Goal: Find specific page/section: Find specific page/section

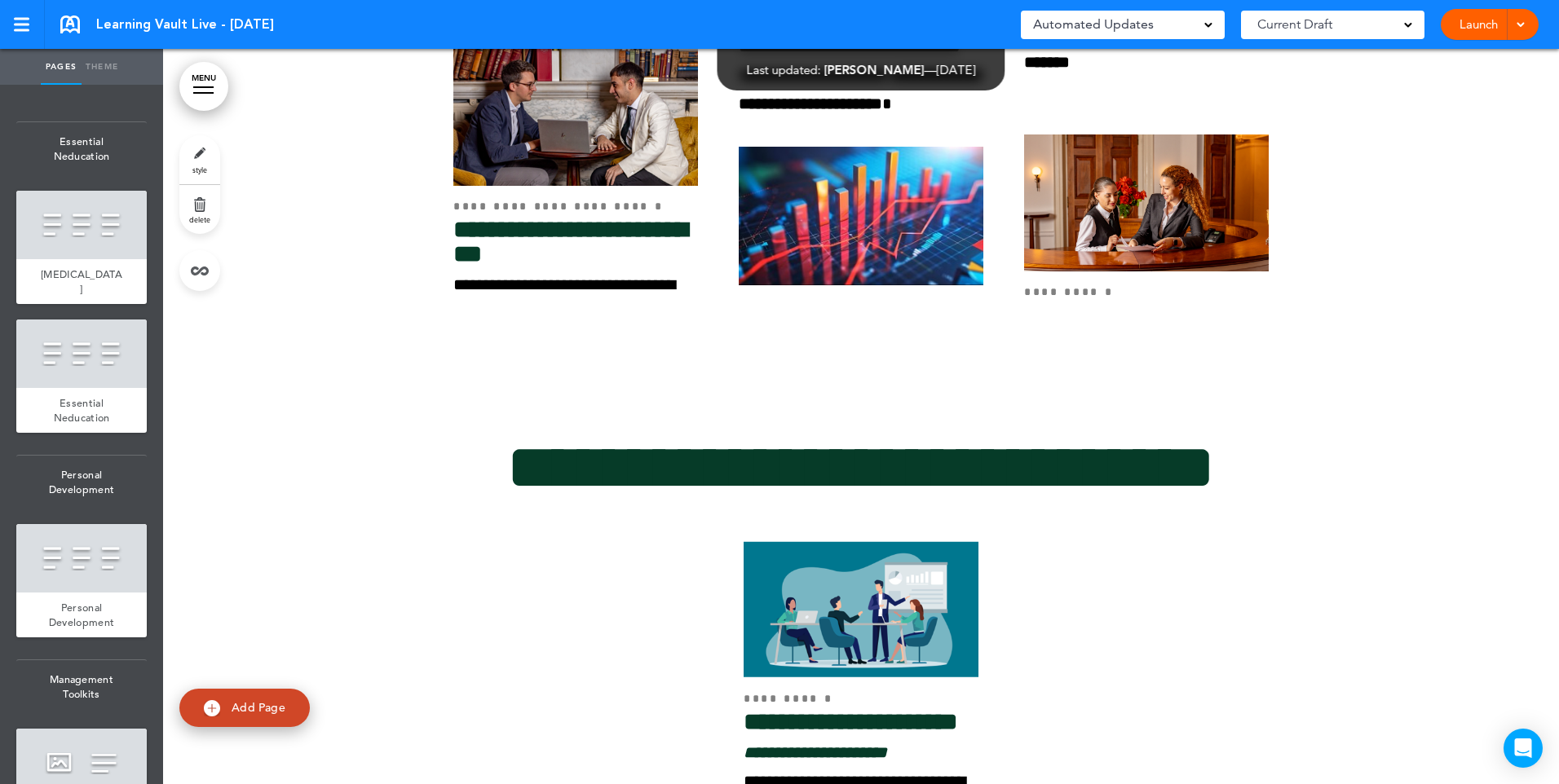
scroll to position [3424, 0]
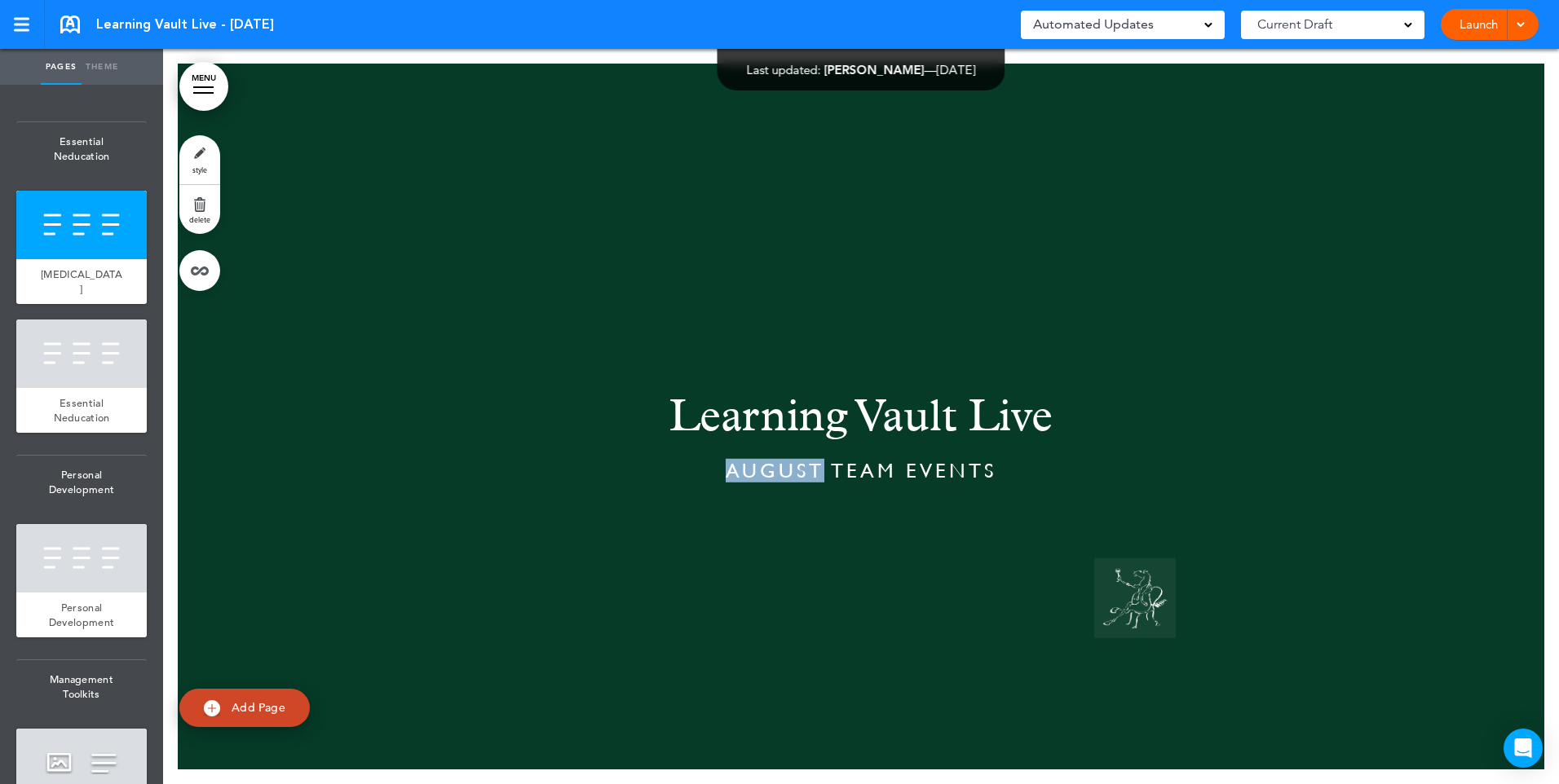
drag, startPoint x: 817, startPoint y: 458, endPoint x: 724, endPoint y: 462, distance: 93.1
click at [726, 462] on span "AUGUST TEAM EVENTS" at bounding box center [861, 470] width 271 height 24
drag, startPoint x: 724, startPoint y: 462, endPoint x: 779, endPoint y: 469, distance: 55.4
click at [776, 467] on span "AUGUST TEAM EVENTS" at bounding box center [861, 470] width 271 height 24
click at [814, 462] on span "AUGUST TEAM EVENTS" at bounding box center [861, 470] width 271 height 24
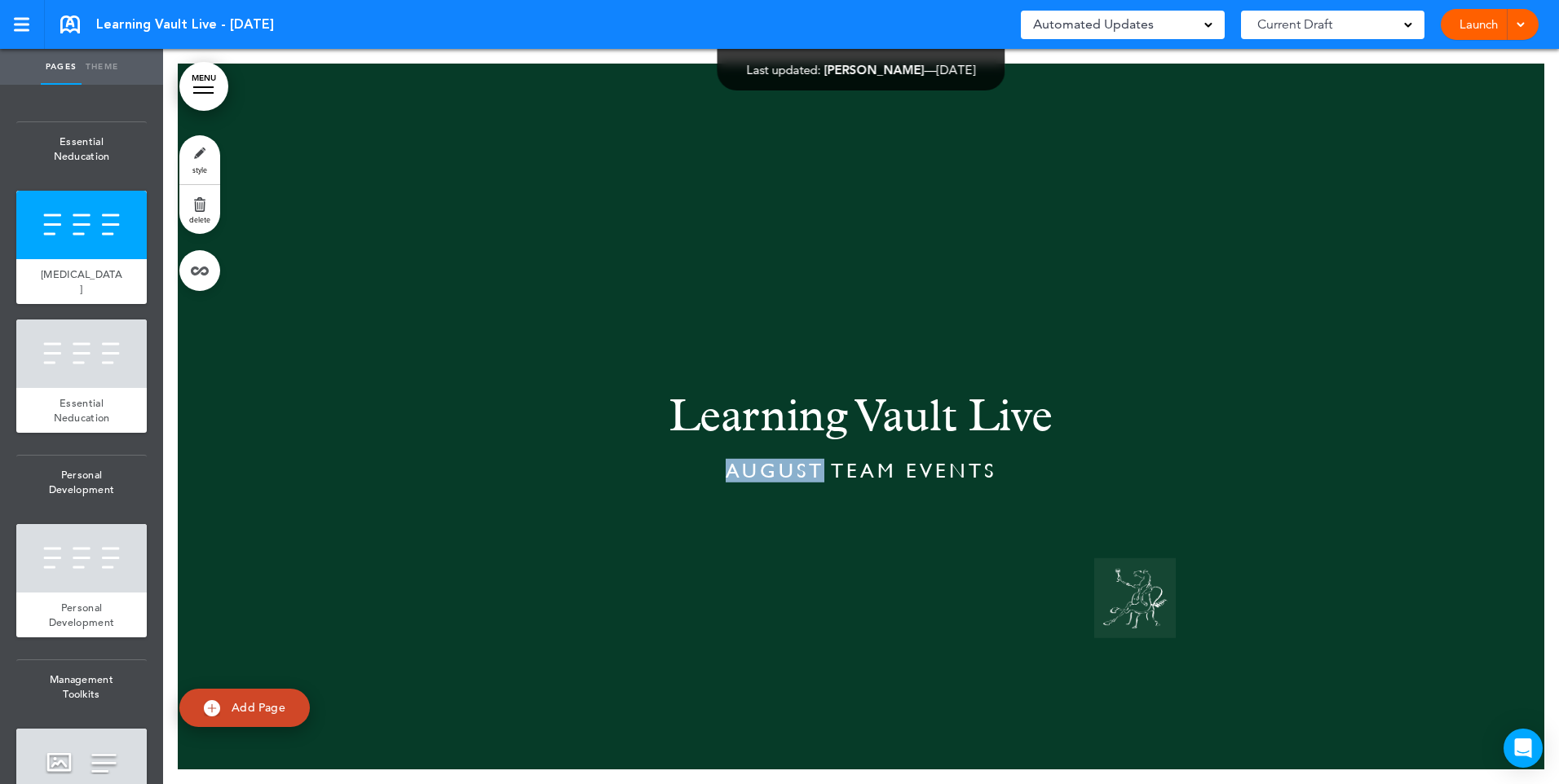
drag, startPoint x: 815, startPoint y: 468, endPoint x: 717, endPoint y: 466, distance: 98.0
click at [717, 466] on h6 "AUGUST TEAM EVENTS" at bounding box center [861, 470] width 783 height 20
drag, startPoint x: 717, startPoint y: 466, endPoint x: 1039, endPoint y: 377, distance: 334.1
click at [1055, 377] on h1 at bounding box center [861, 360] width 783 height 45
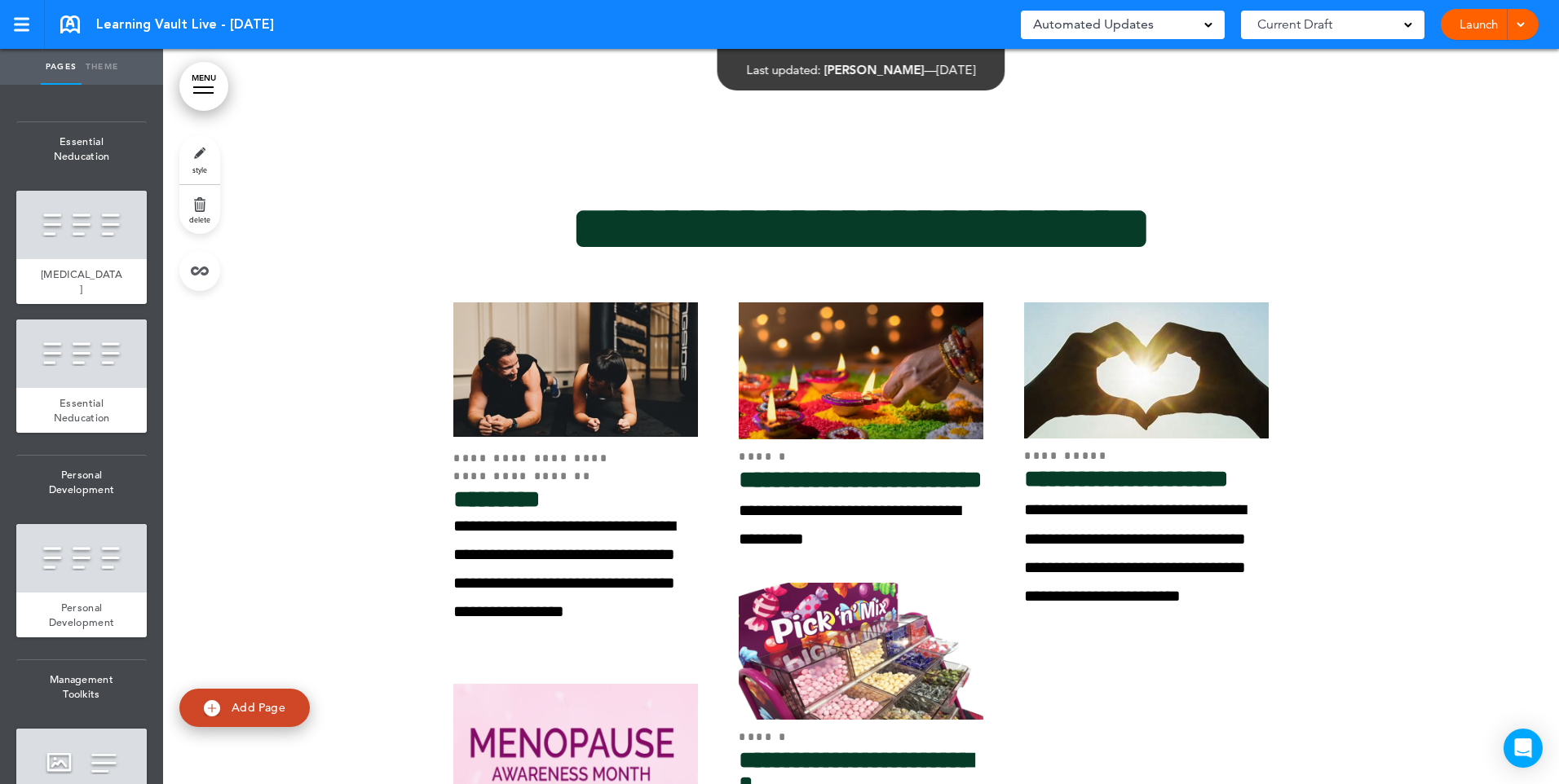
scroll to position [4570, 0]
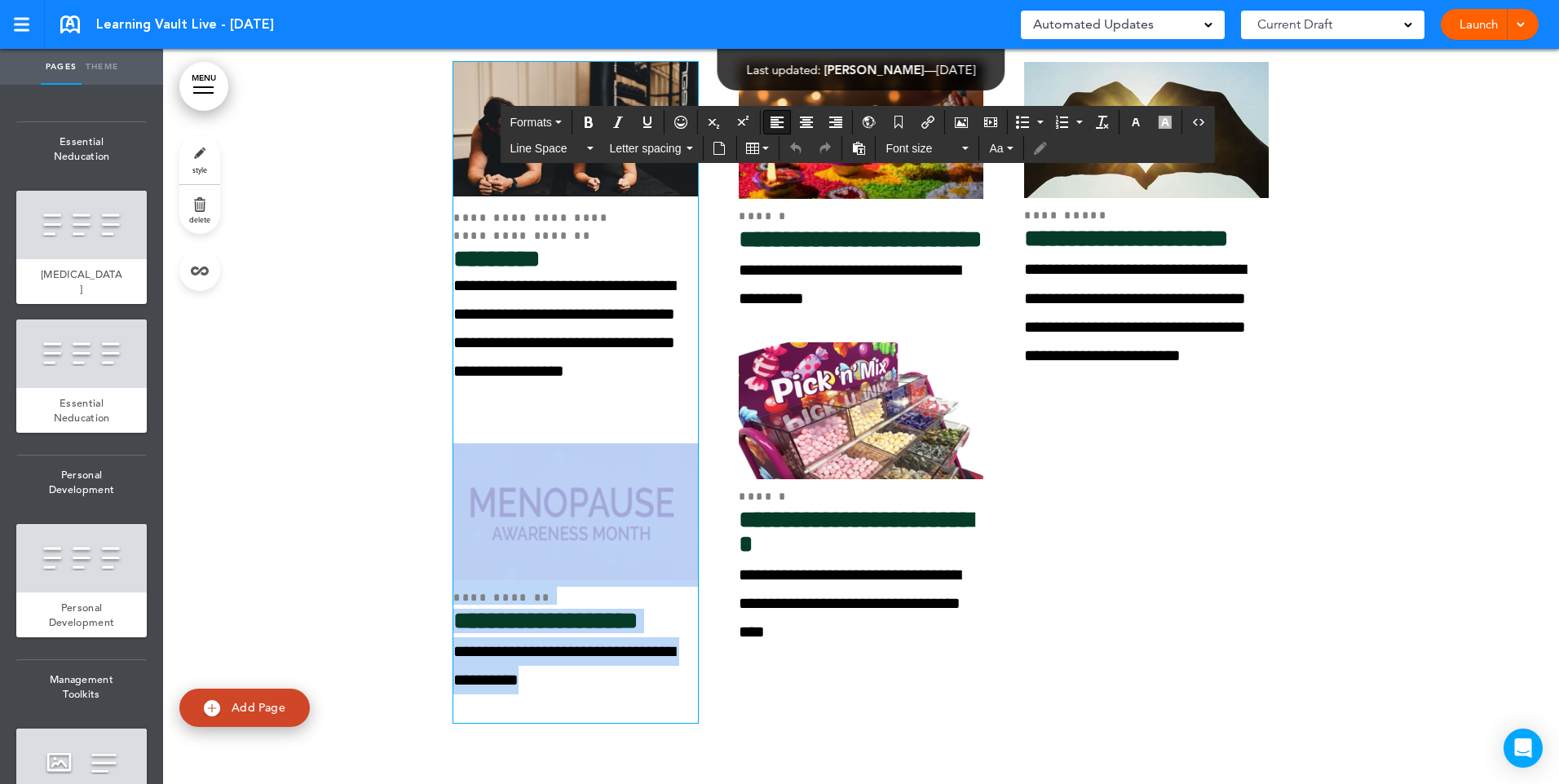
drag, startPoint x: 539, startPoint y: 678, endPoint x: 453, endPoint y: 490, distance: 206.7
click at [454, 490] on div "**********" at bounding box center [576, 392] width 245 height 662
click at [594, 422] on p "**********" at bounding box center [576, 357] width 245 height 172
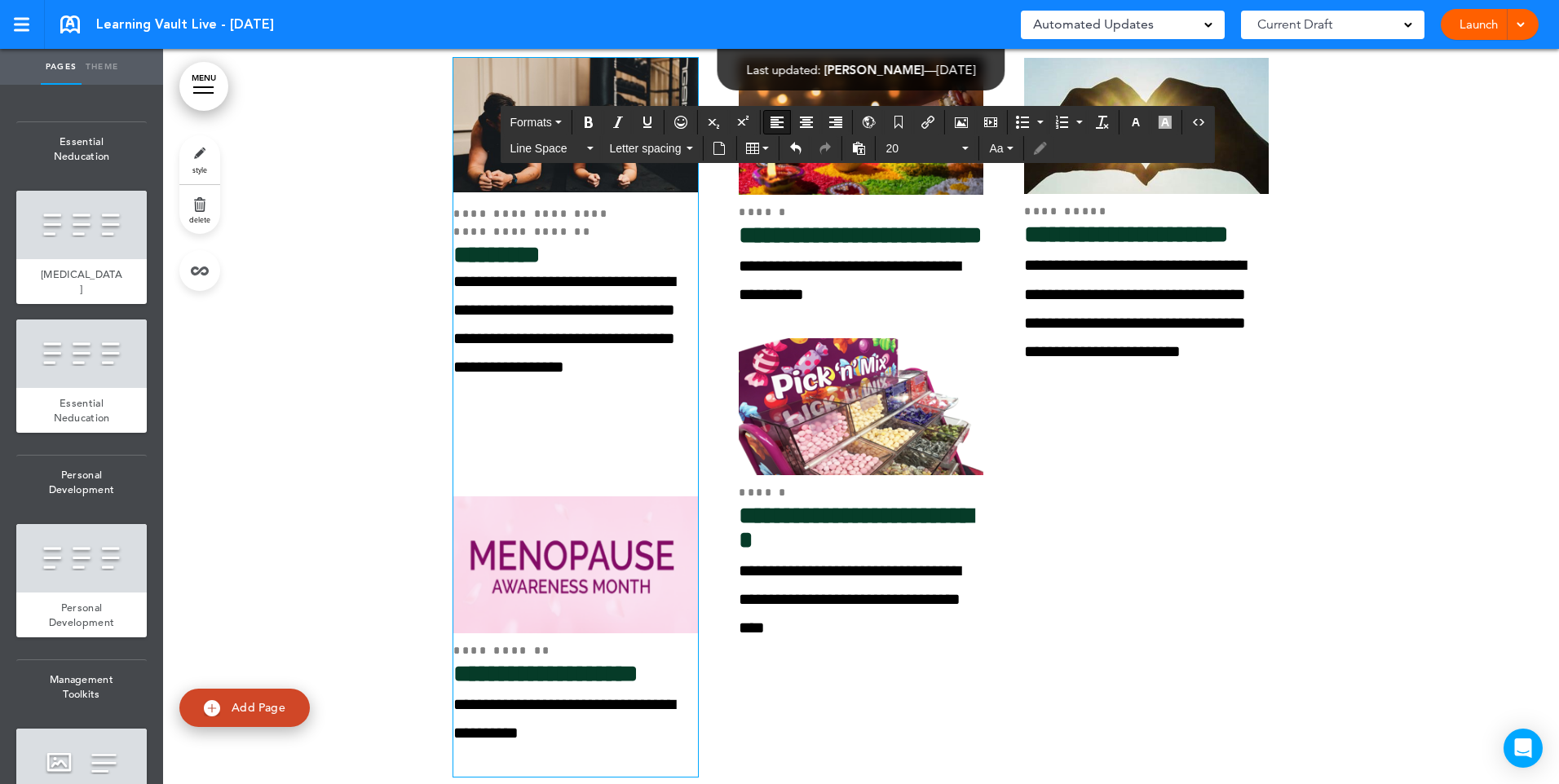
click at [496, 416] on p "**********" at bounding box center [576, 382] width 245 height 230
paste div
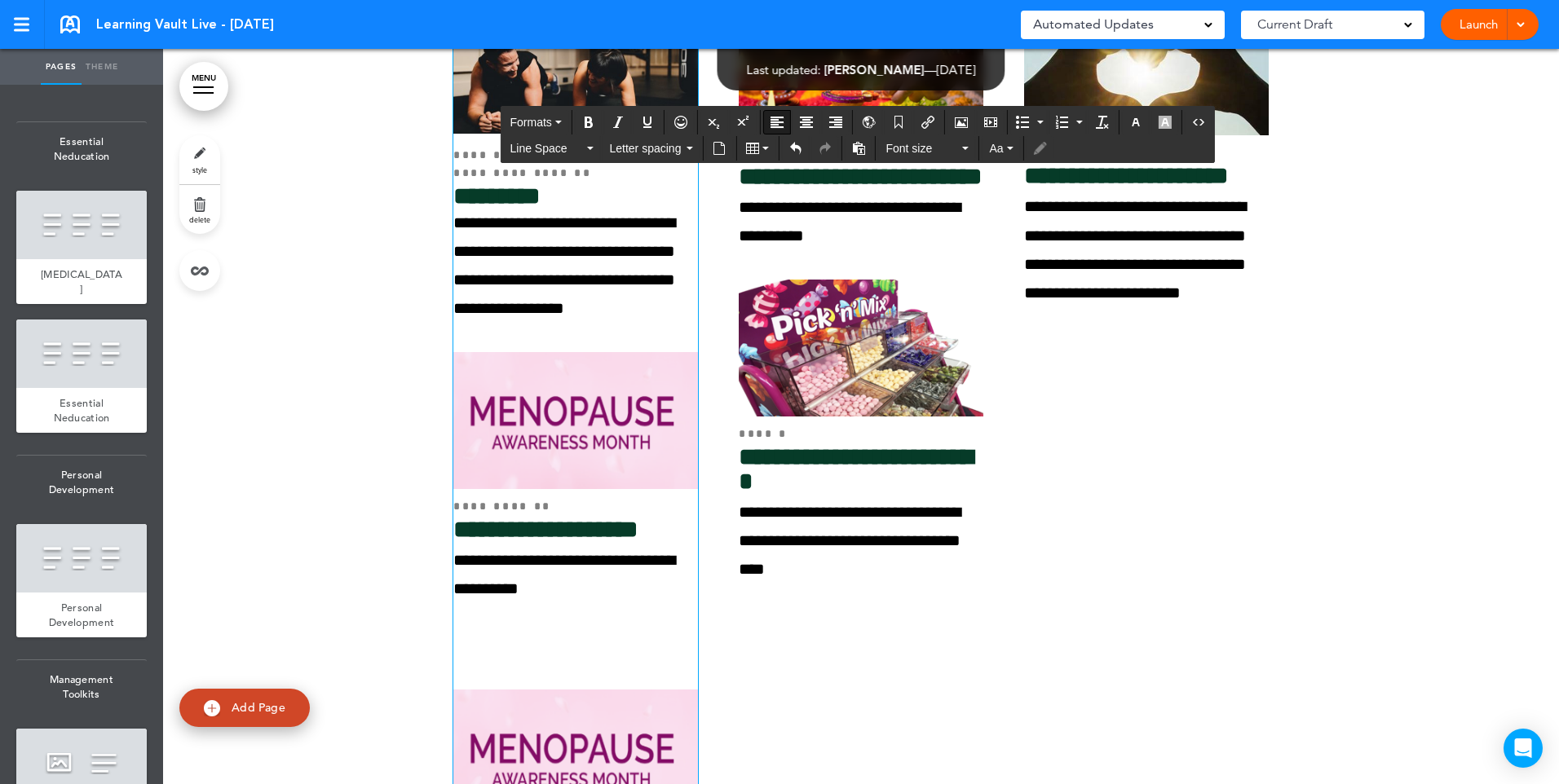
scroll to position [4652, 0]
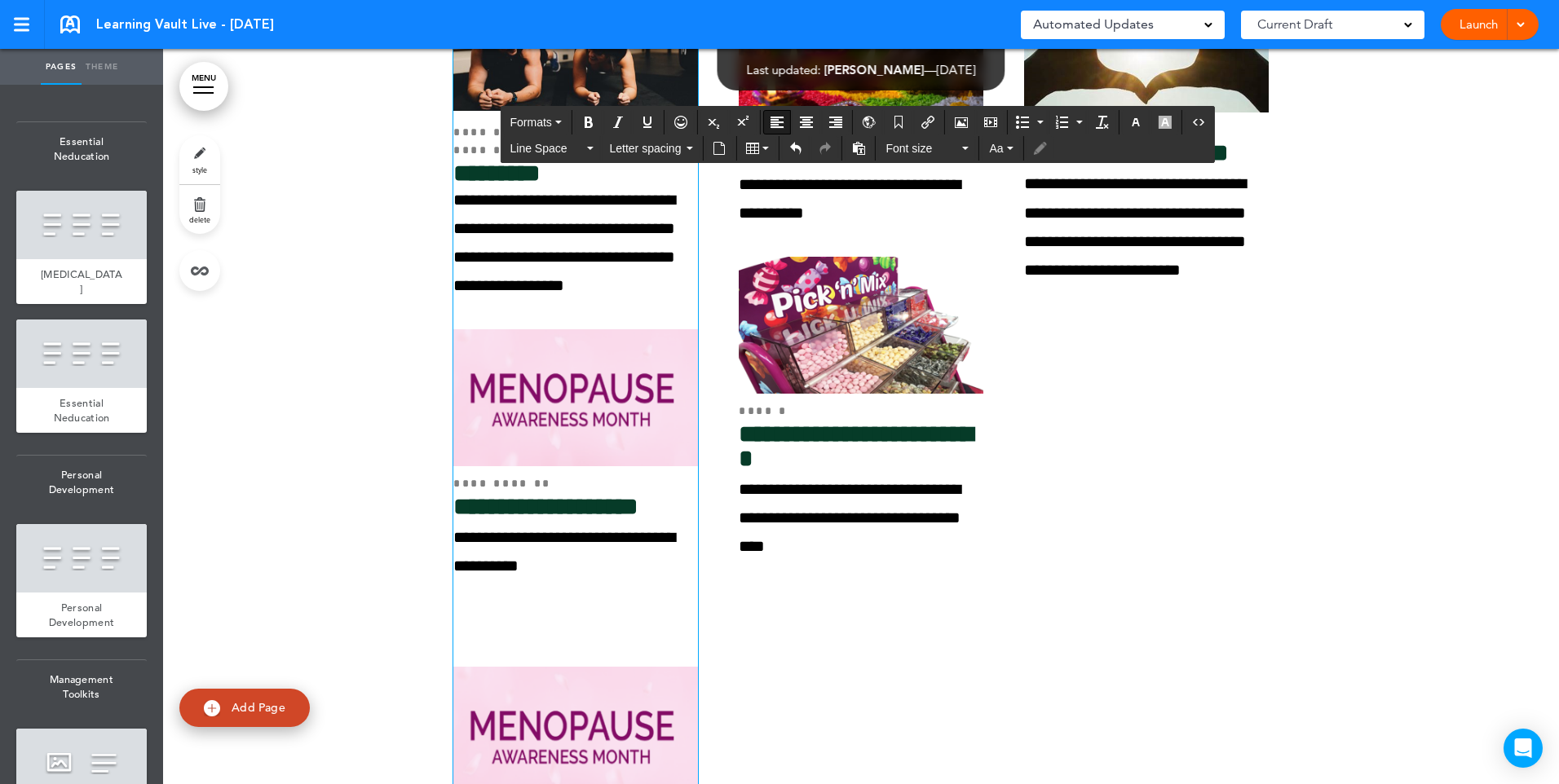
click at [509, 625] on p at bounding box center [576, 624] width 245 height 86
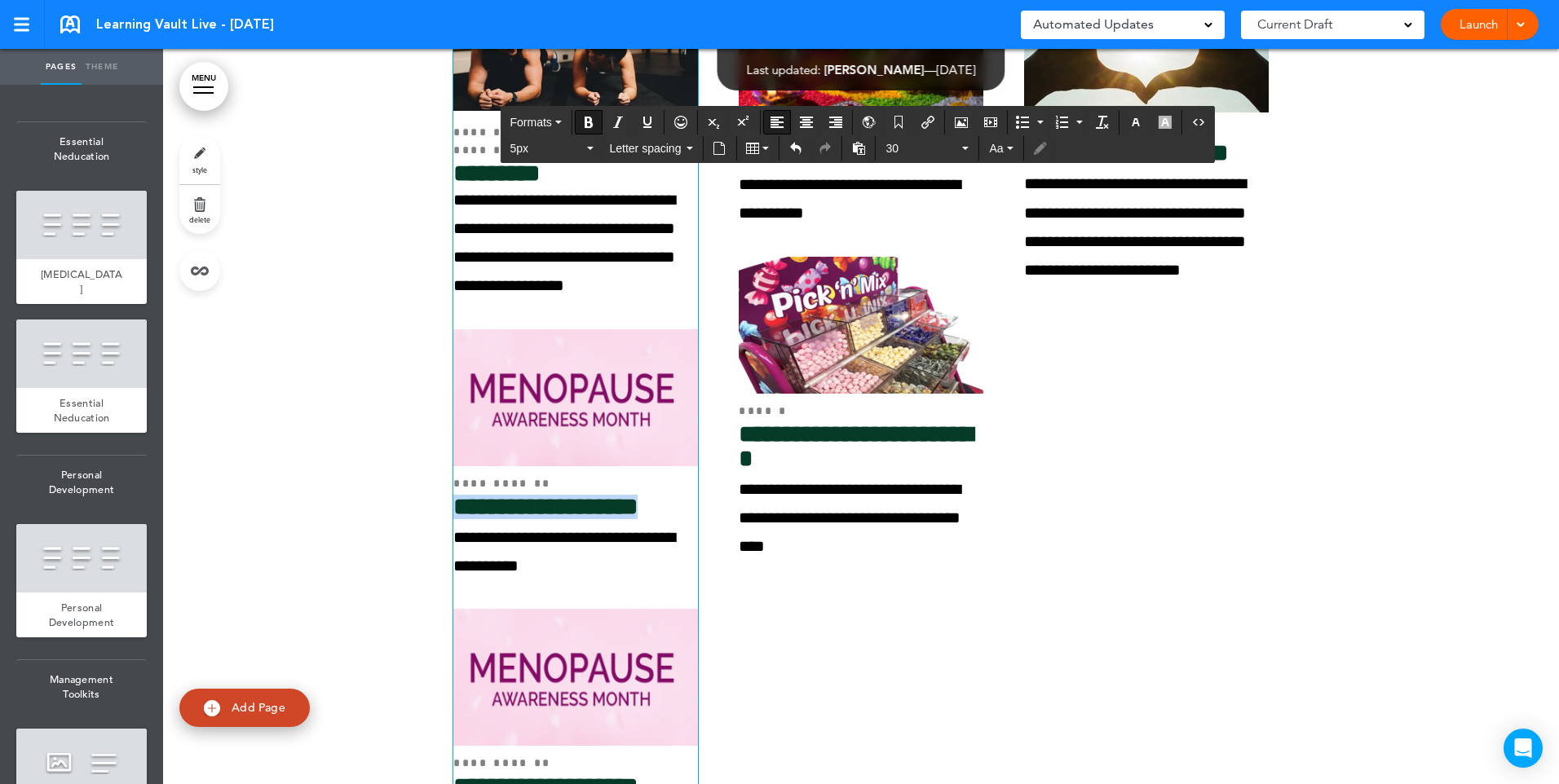
drag, startPoint x: 686, startPoint y: 505, endPoint x: 458, endPoint y: 505, distance: 228.0
click at [458, 505] on h4 "**********" at bounding box center [576, 507] width 245 height 25
click at [576, 418] on img at bounding box center [576, 397] width 245 height 137
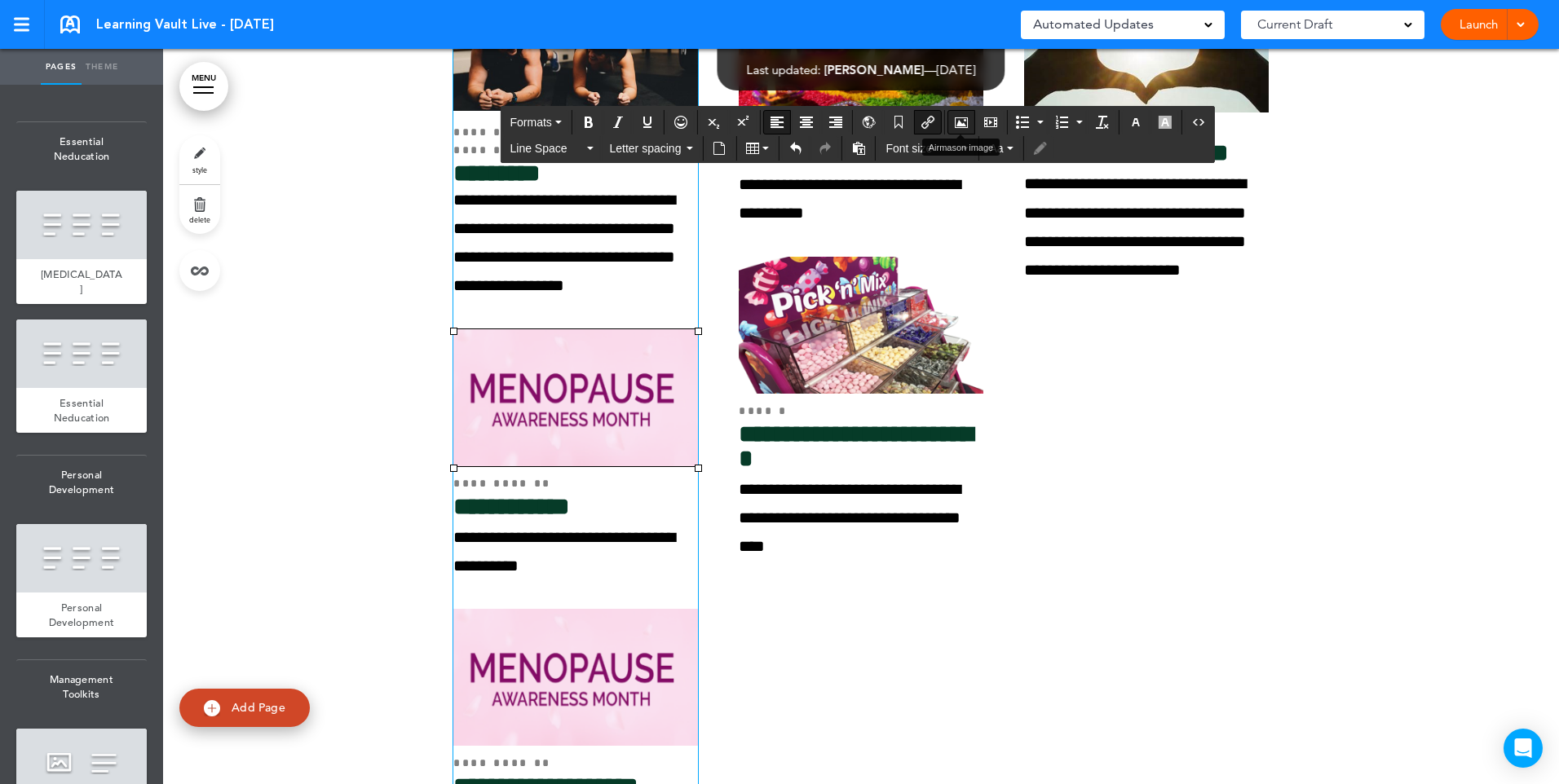
click at [961, 122] on icon "Airmason image" at bounding box center [961, 122] width 13 height 13
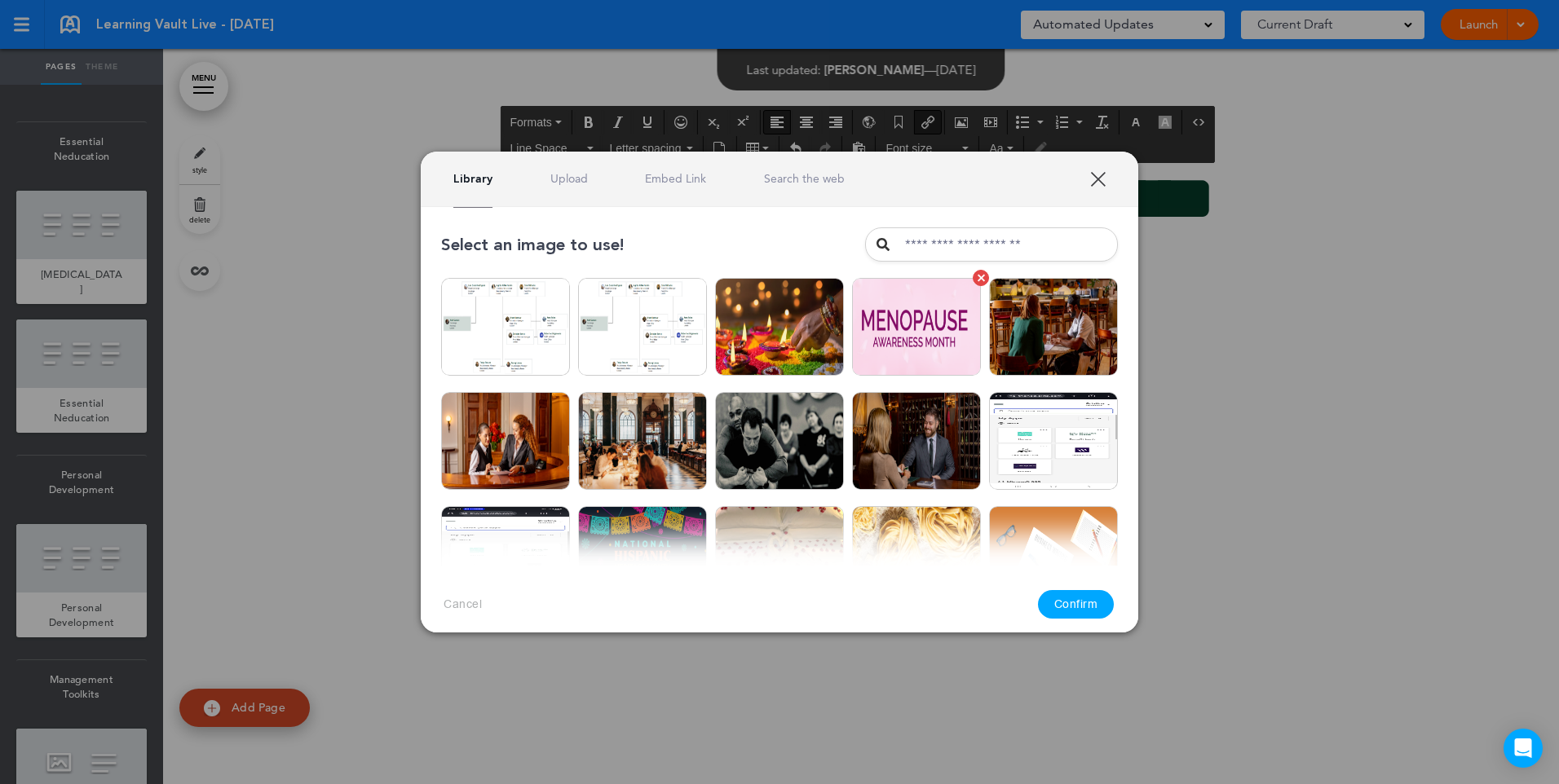
scroll to position [5738, 0]
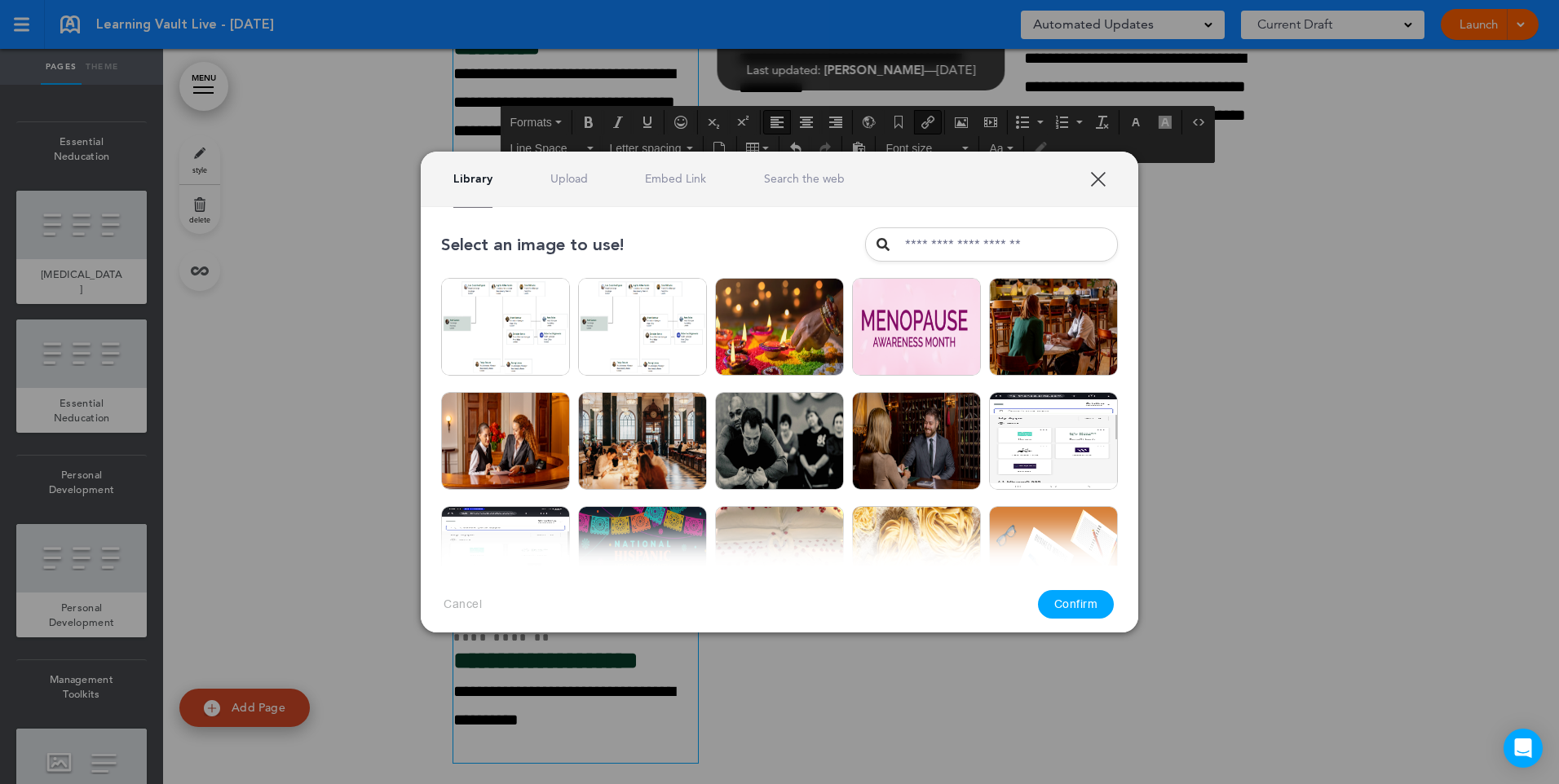
click at [896, 238] on input "text" at bounding box center [991, 244] width 253 height 34
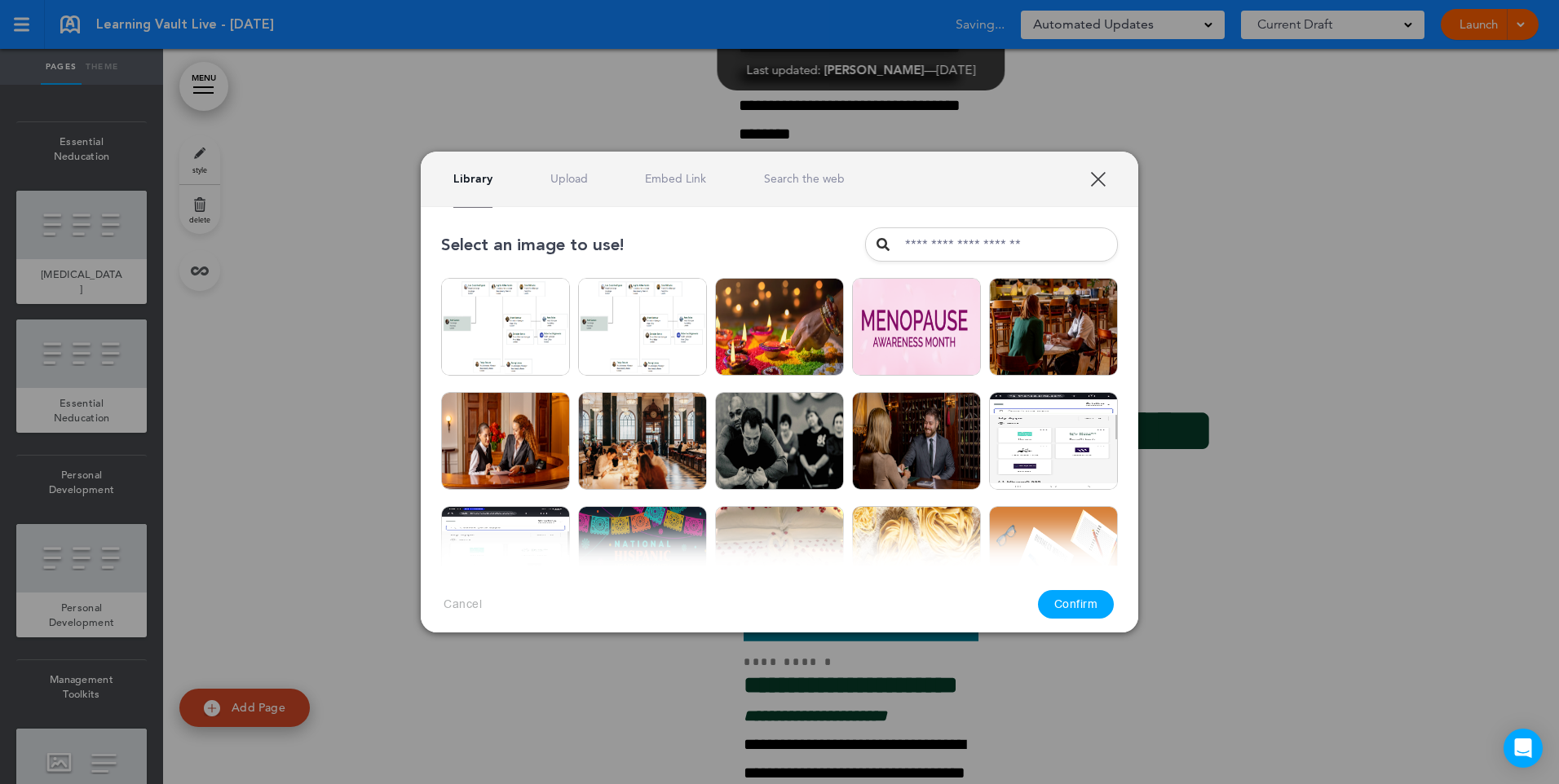
click at [902, 244] on input "text" at bounding box center [991, 244] width 253 height 34
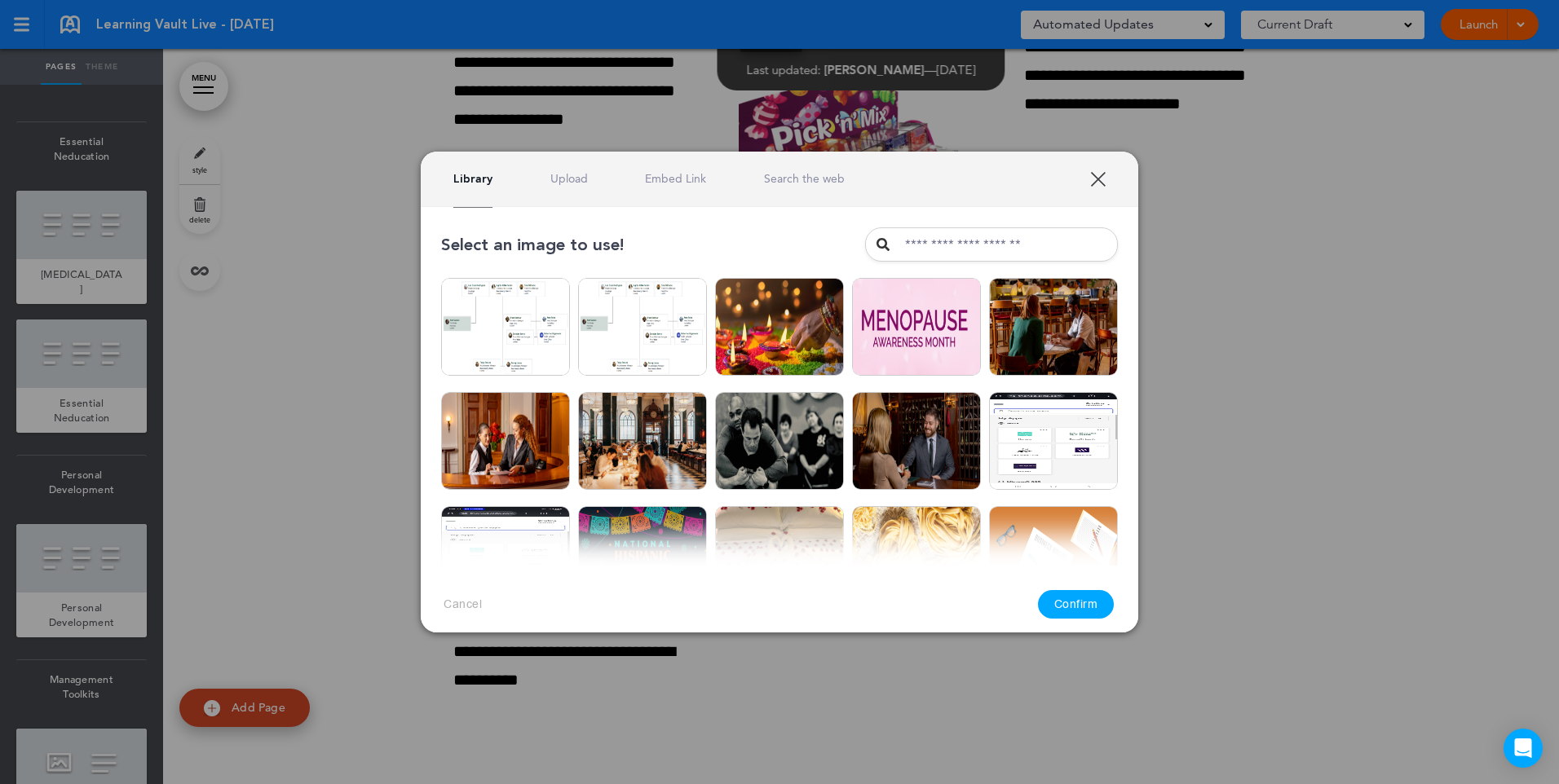
click at [902, 244] on input "text" at bounding box center [991, 244] width 253 height 34
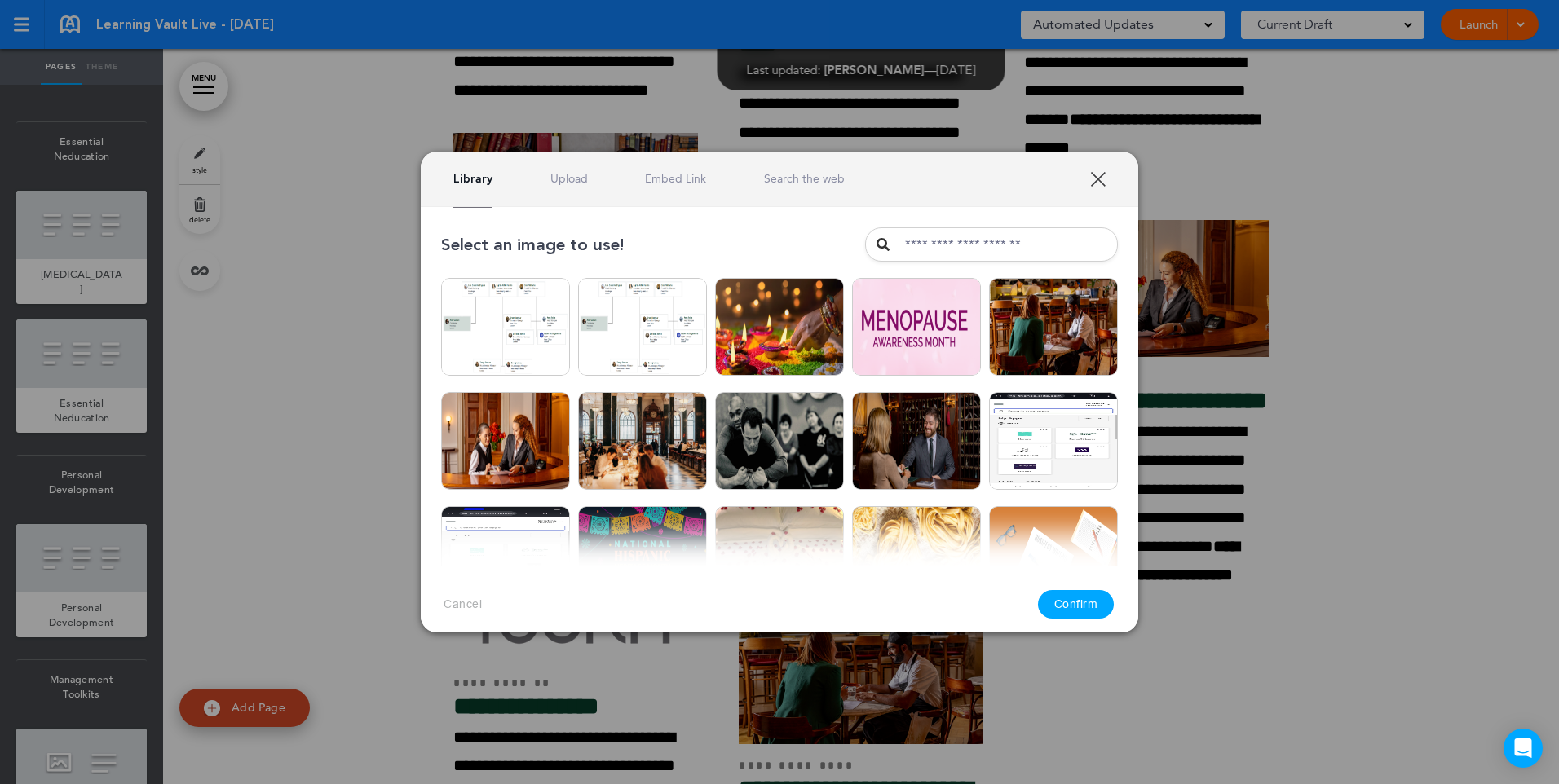
scroll to position [4570, 0]
